Goal: Use online tool/utility: Utilize a website feature to perform a specific function

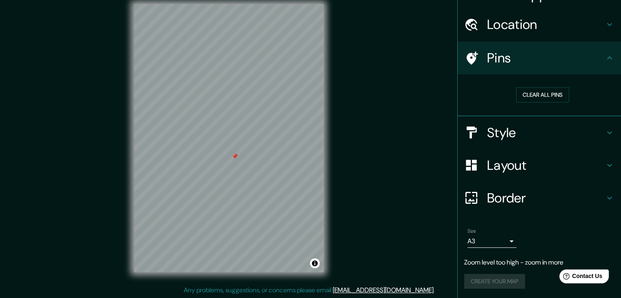
scroll to position [9, 0]
click at [498, 201] on h4 "Border" at bounding box center [545, 198] width 117 height 16
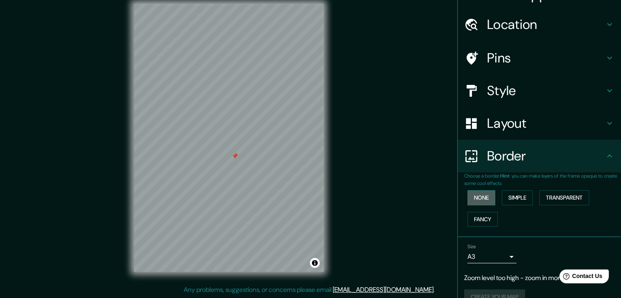
click at [484, 196] on button "None" at bounding box center [481, 197] width 28 height 15
click at [514, 199] on button "Simple" at bounding box center [516, 197] width 31 height 15
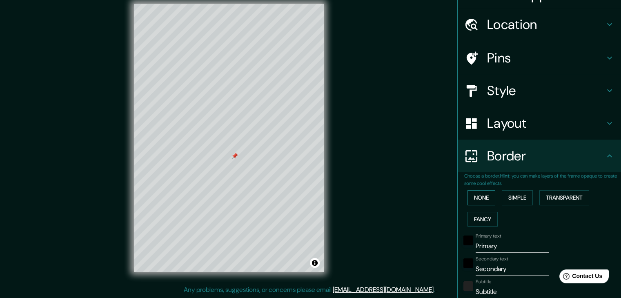
click at [476, 194] on button "None" at bounding box center [481, 197] width 28 height 15
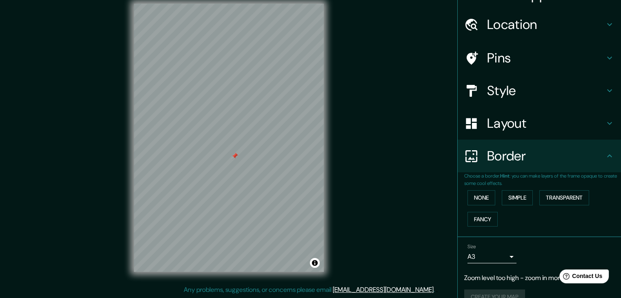
click at [492, 117] on h4 "Layout" at bounding box center [545, 123] width 117 height 16
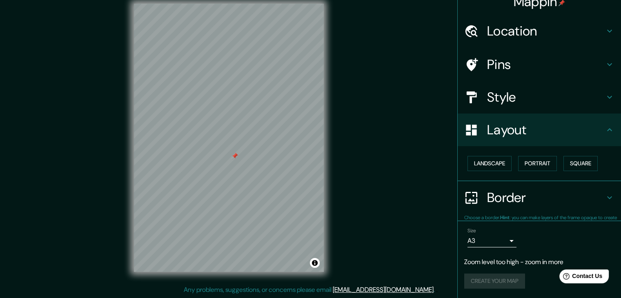
scroll to position [11, 0]
click at [494, 164] on button "Landscape" at bounding box center [489, 163] width 44 height 15
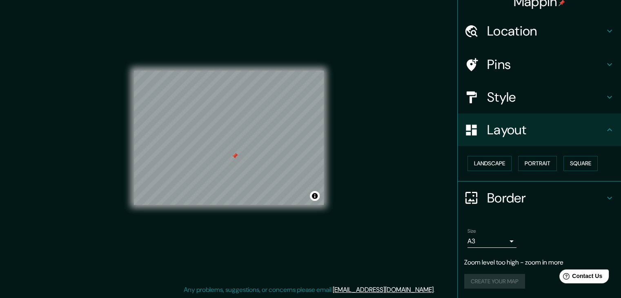
click at [510, 160] on div "Landscape [GEOGRAPHIC_DATA]" at bounding box center [542, 164] width 157 height 22
click at [499, 89] on h4 "Style" at bounding box center [545, 97] width 117 height 16
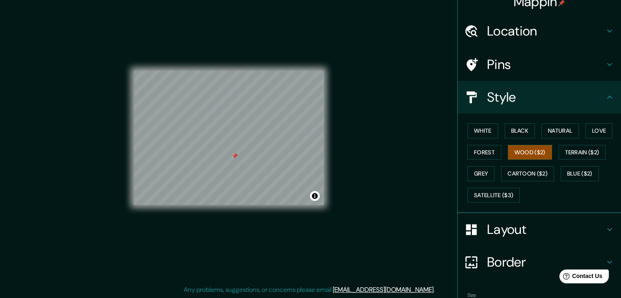
click at [503, 59] on h4 "Pins" at bounding box center [545, 64] width 117 height 16
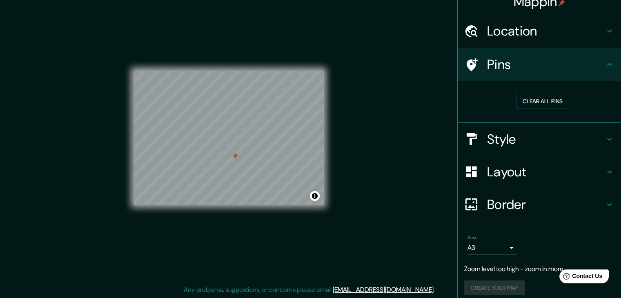
click at [516, 41] on div "Location" at bounding box center [538, 31] width 163 height 33
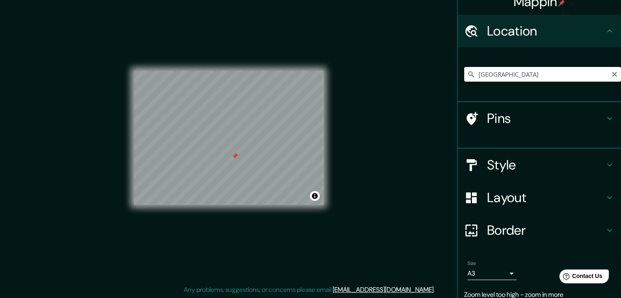
click at [516, 41] on div "Location" at bounding box center [538, 31] width 163 height 33
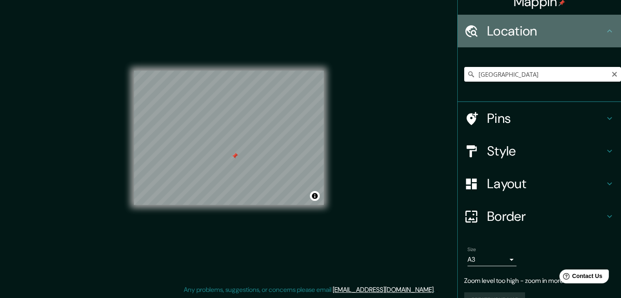
click at [581, 44] on div "Location" at bounding box center [538, 31] width 163 height 33
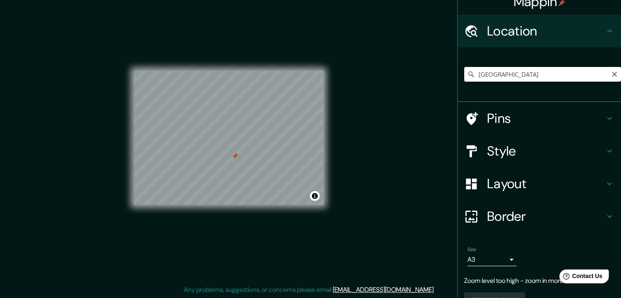
click at [596, 44] on div "Location" at bounding box center [538, 31] width 163 height 33
click at [607, 31] on icon at bounding box center [609, 30] width 5 height 3
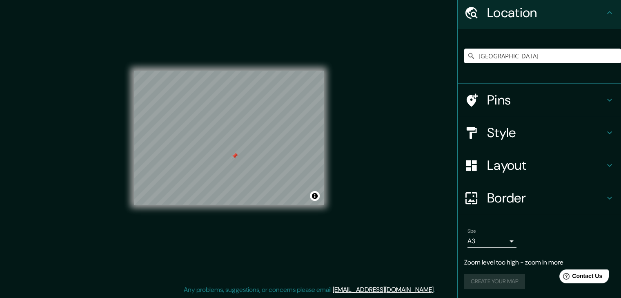
scroll to position [30, 0]
click at [409, 99] on div "Mappin Location [GEOGRAPHIC_DATA][PERSON_NAME][GEOGRAPHIC_DATA][GEOGRAPHIC_DATA…" at bounding box center [310, 144] width 621 height 307
